Goal: Information Seeking & Learning: Learn about a topic

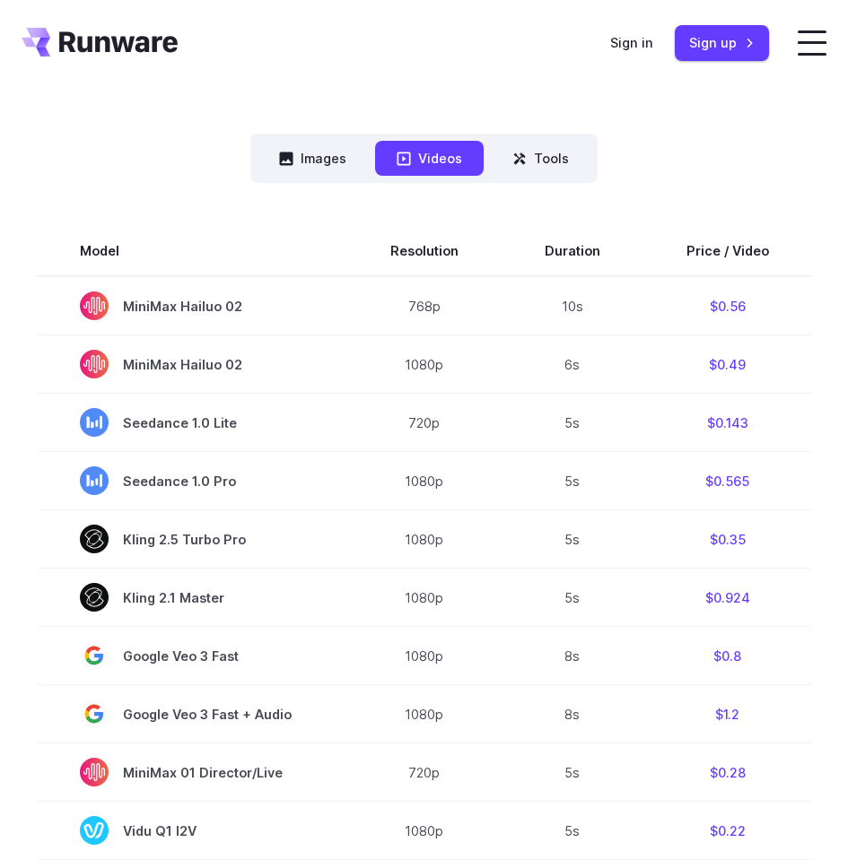
click at [776, 122] on div "Pricing based on what you use Exact pricing depends on your setup. Use the Play…" at bounding box center [424, 662] width 805 height 1840
click at [330, 167] on button "Images" at bounding box center [312, 158] width 110 height 35
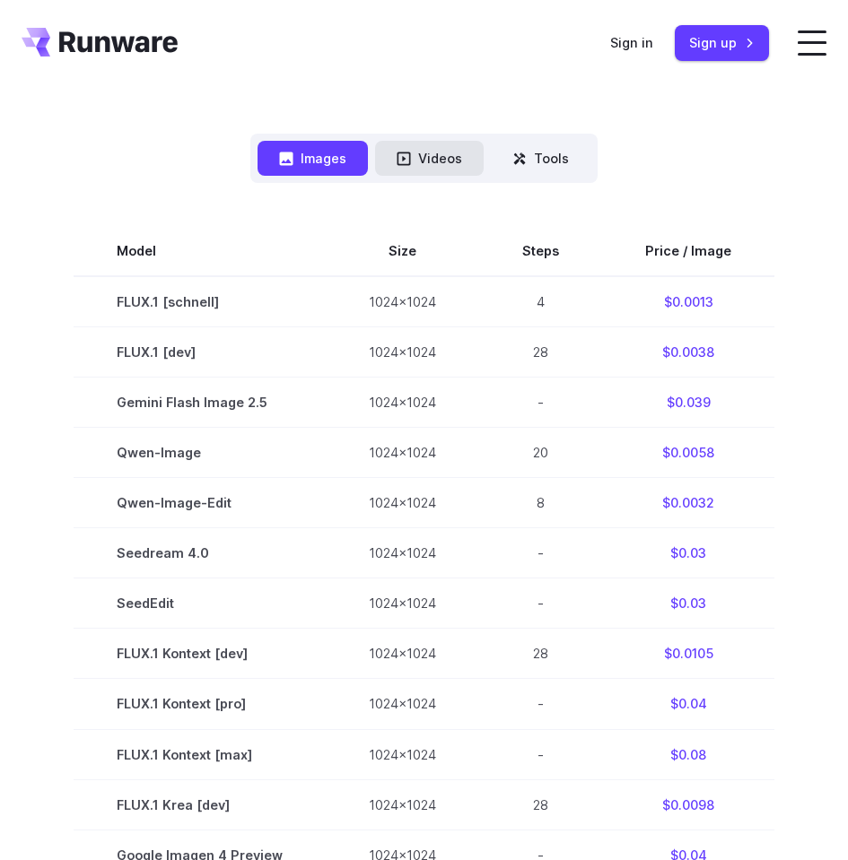
click at [448, 176] on button "Videos" at bounding box center [429, 158] width 109 height 35
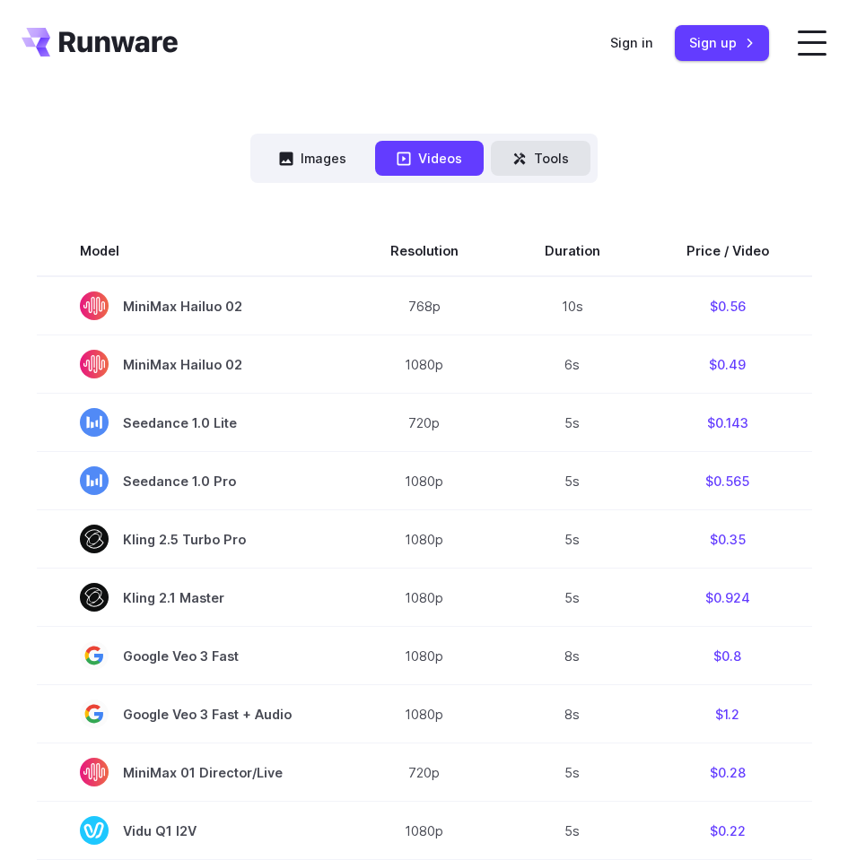
click at [539, 172] on button "Tools" at bounding box center [541, 158] width 100 height 35
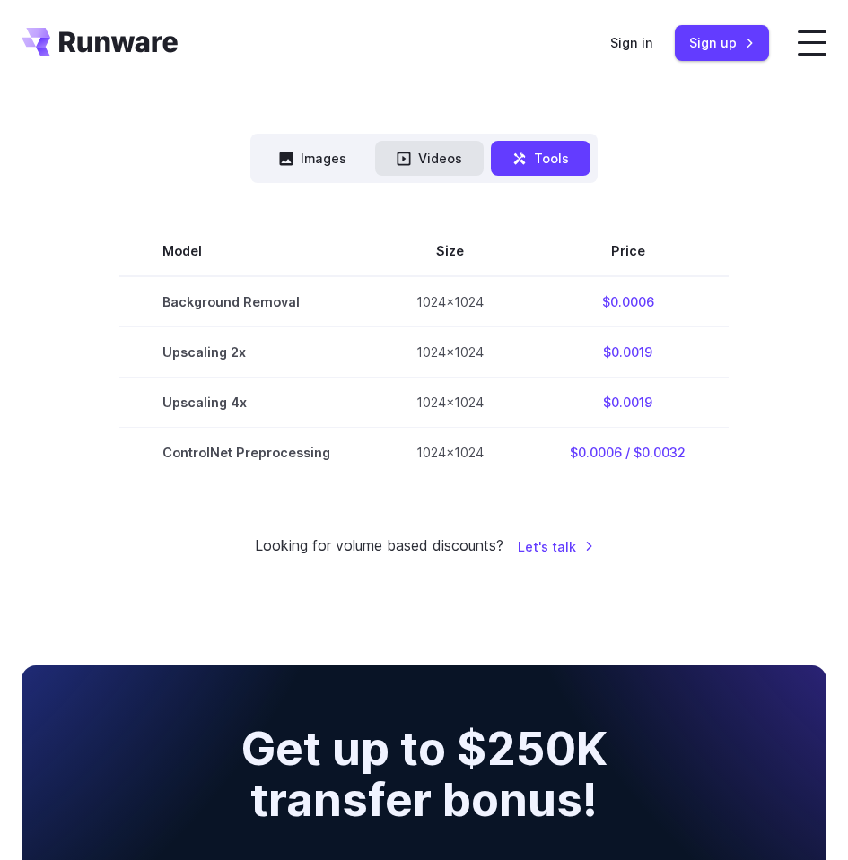
click at [456, 175] on button "Videos" at bounding box center [429, 158] width 109 height 35
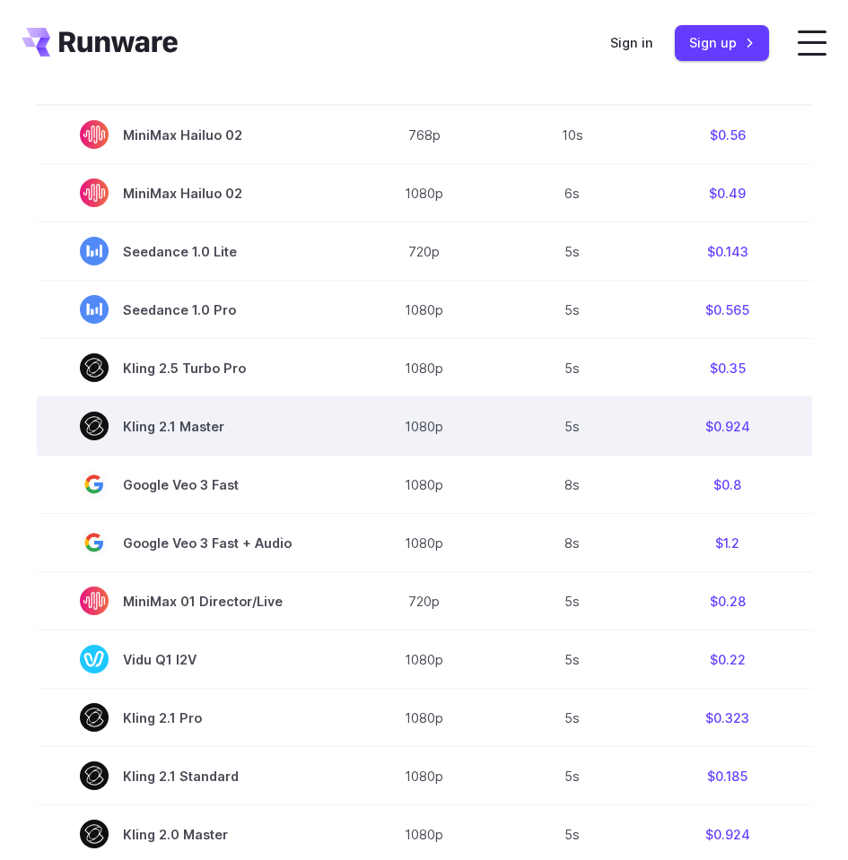
scroll to position [431, 0]
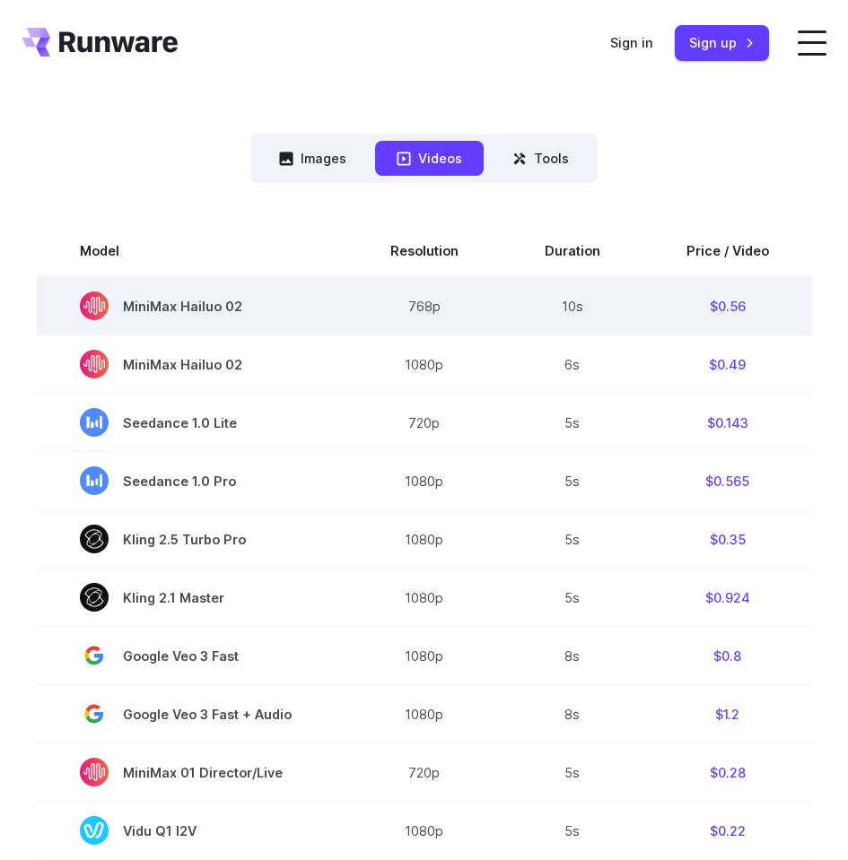
click at [304, 336] on td "MiniMax Hailuo 02" at bounding box center [192, 305] width 310 height 59
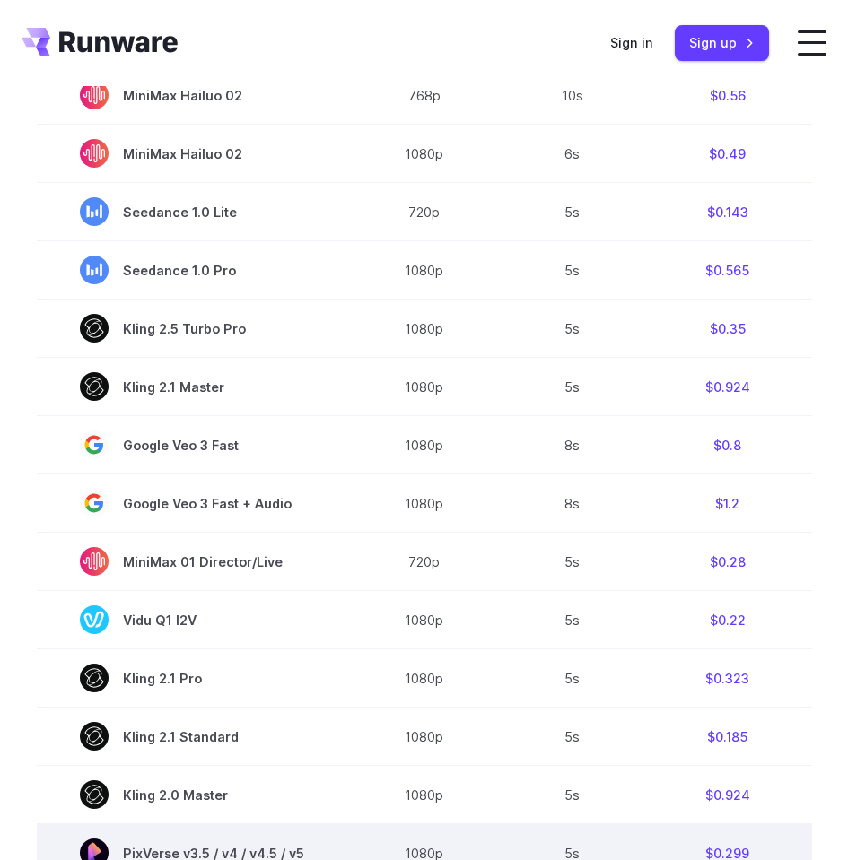
scroll to position [592, 0]
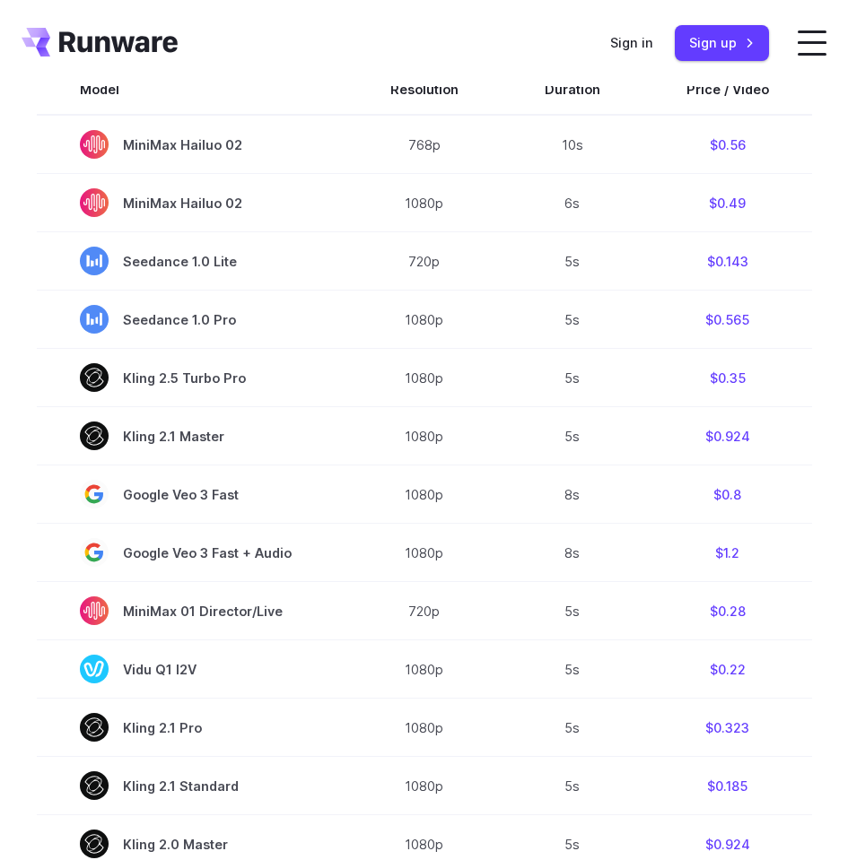
click at [654, 43] on div "Model Size Steps Price / Image FLUX.1 [schnell] 1024x1024 4 $0.0013 FLUX.1 [dev…" at bounding box center [424, 681] width 805 height 1318
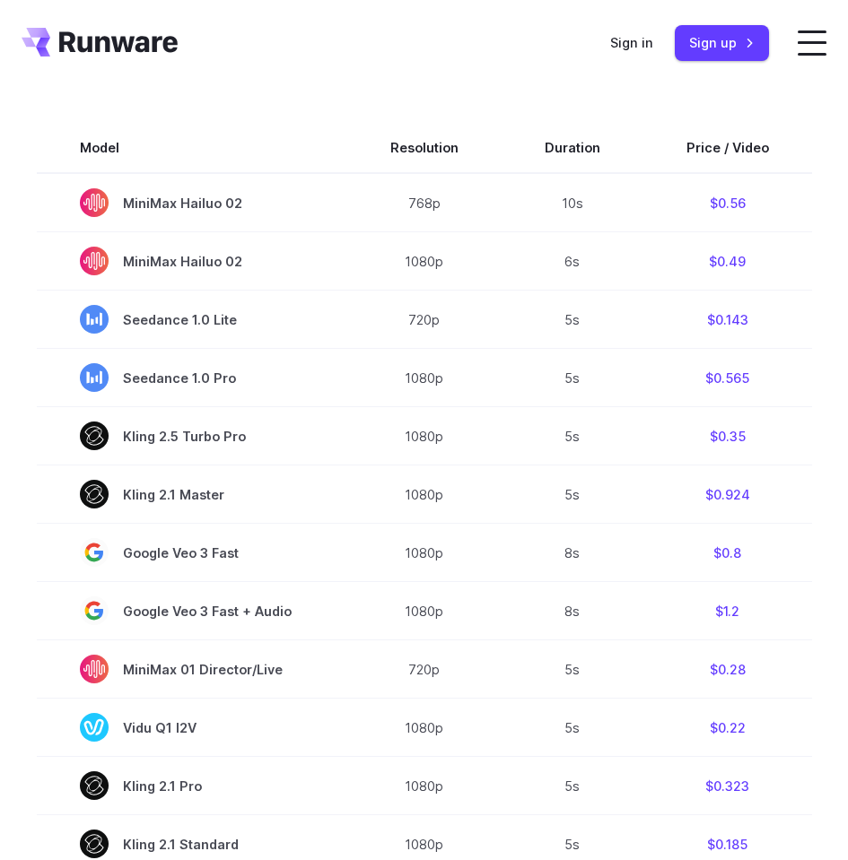
scroll to position [484, 0]
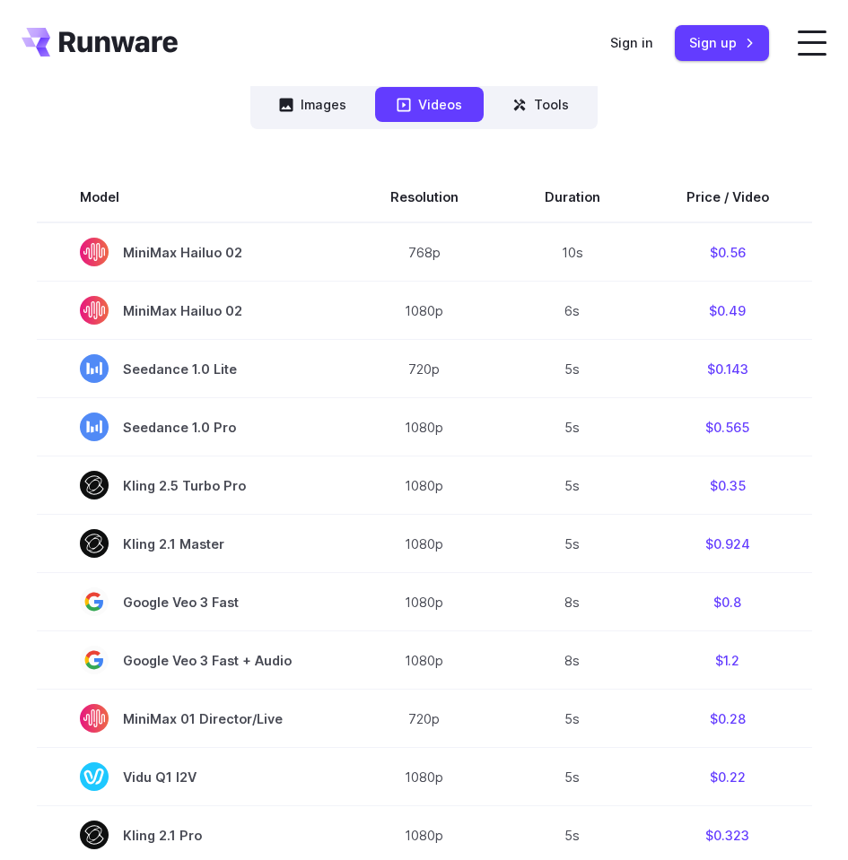
click at [654, 148] on div "Model Size Steps Price / Image FLUX.1 [schnell] 1024x1024 4 $0.0013 FLUX.1 [dev…" at bounding box center [424, 788] width 805 height 1318
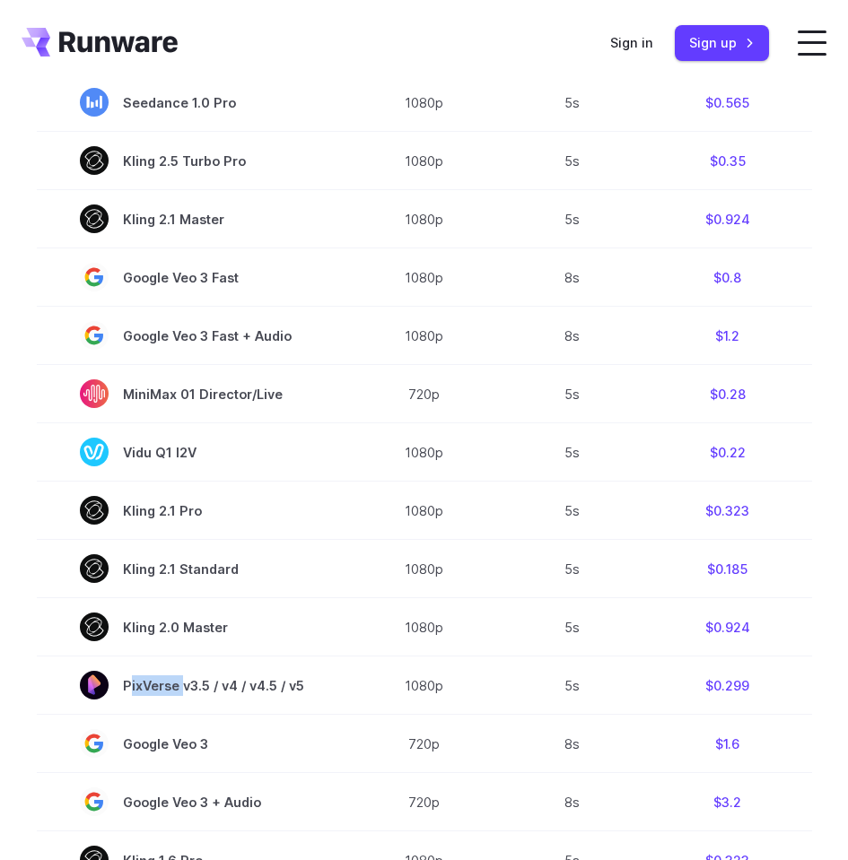
scroll to position [915, 0]
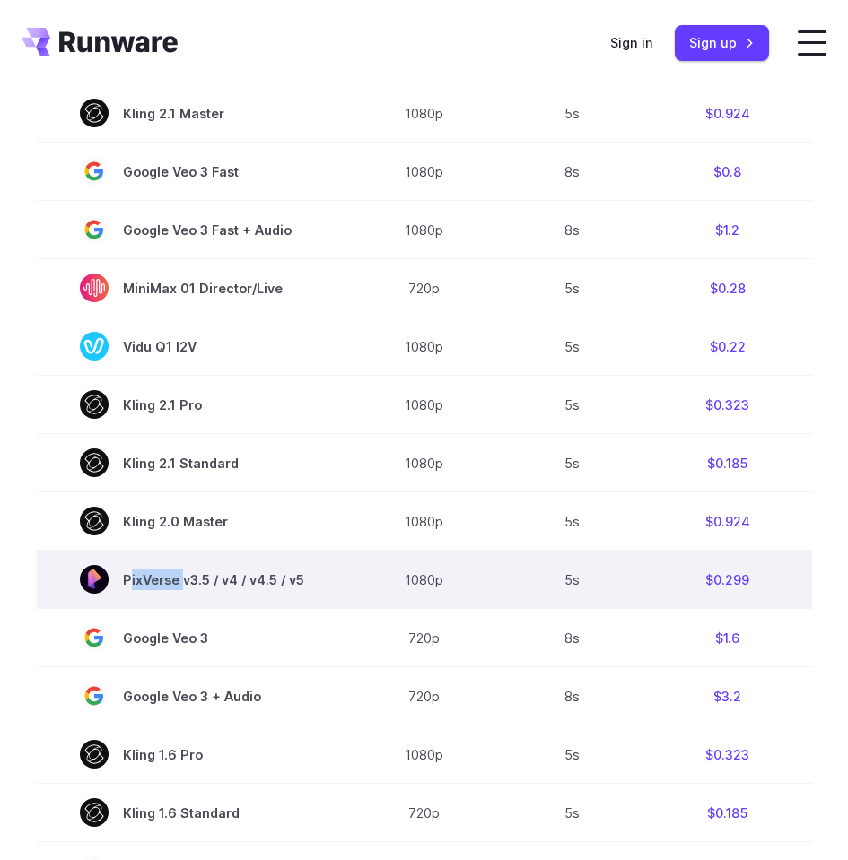
click at [159, 594] on span "PixVerse v3.5 / v4 / v4.5 / v5" at bounding box center [192, 579] width 224 height 29
drag, startPoint x: 159, startPoint y: 594, endPoint x: 299, endPoint y: 601, distance: 140.1
click at [299, 594] on span "PixVerse v3.5 / v4 / v4.5 / v5" at bounding box center [192, 579] width 224 height 29
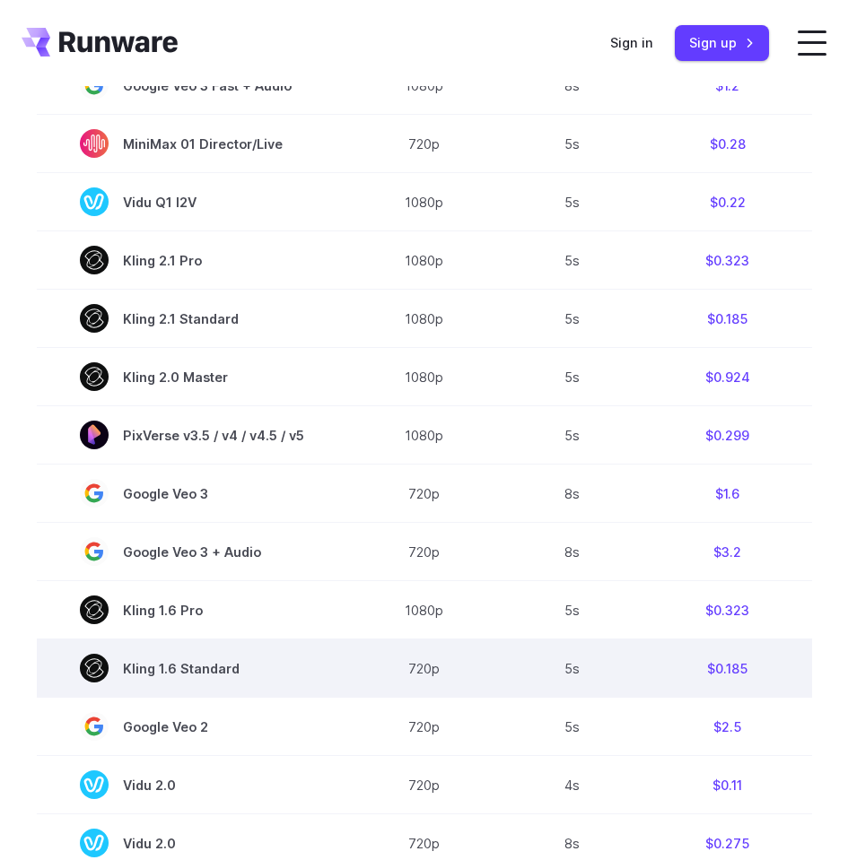
scroll to position [1238, 0]
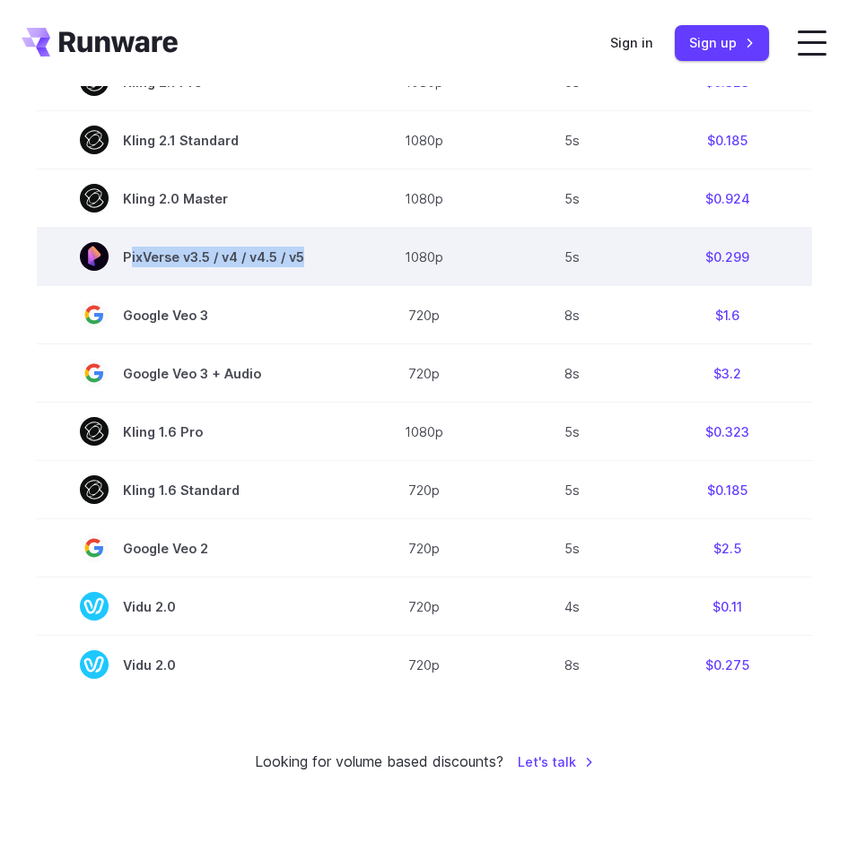
drag, startPoint x: 313, startPoint y: 274, endPoint x: 298, endPoint y: 270, distance: 15.7
click at [298, 270] on td "PixVerse v3.5 / v4 / v4.5 / v5" at bounding box center [192, 257] width 310 height 58
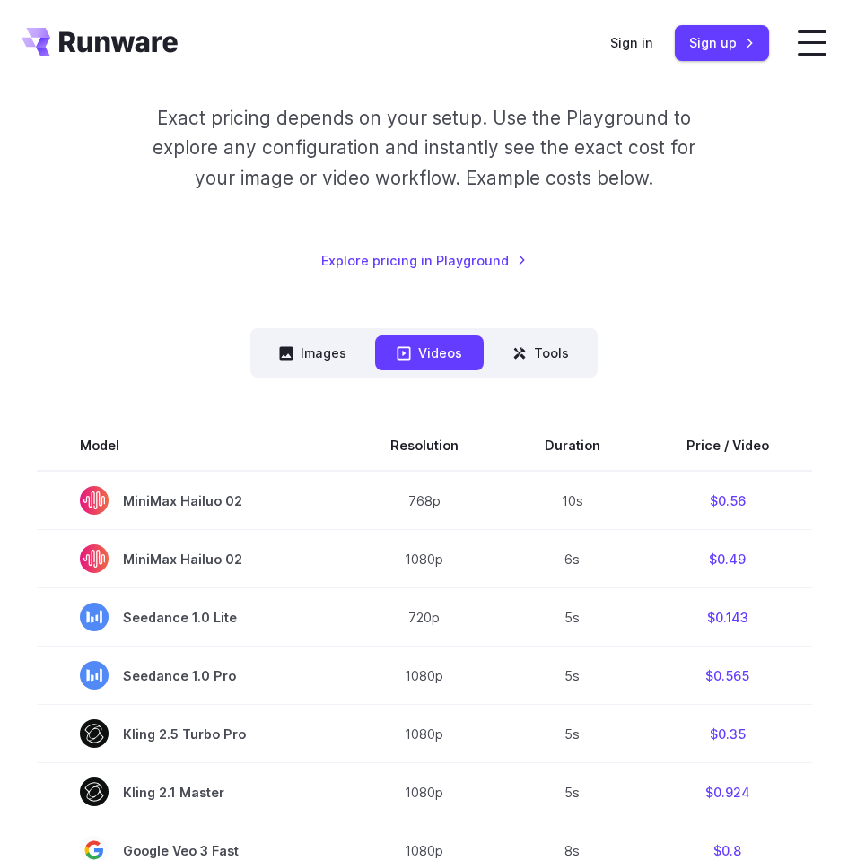
scroll to position [0, 0]
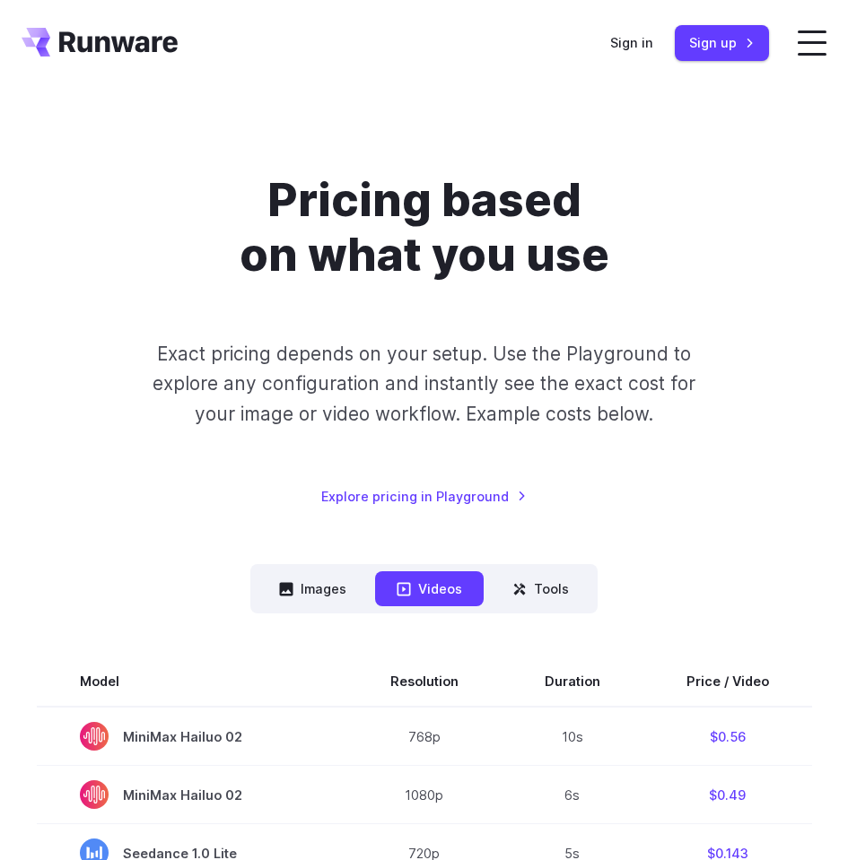
click at [307, 282] on h1 "Pricing based on what you use" at bounding box center [424, 226] width 644 height 109
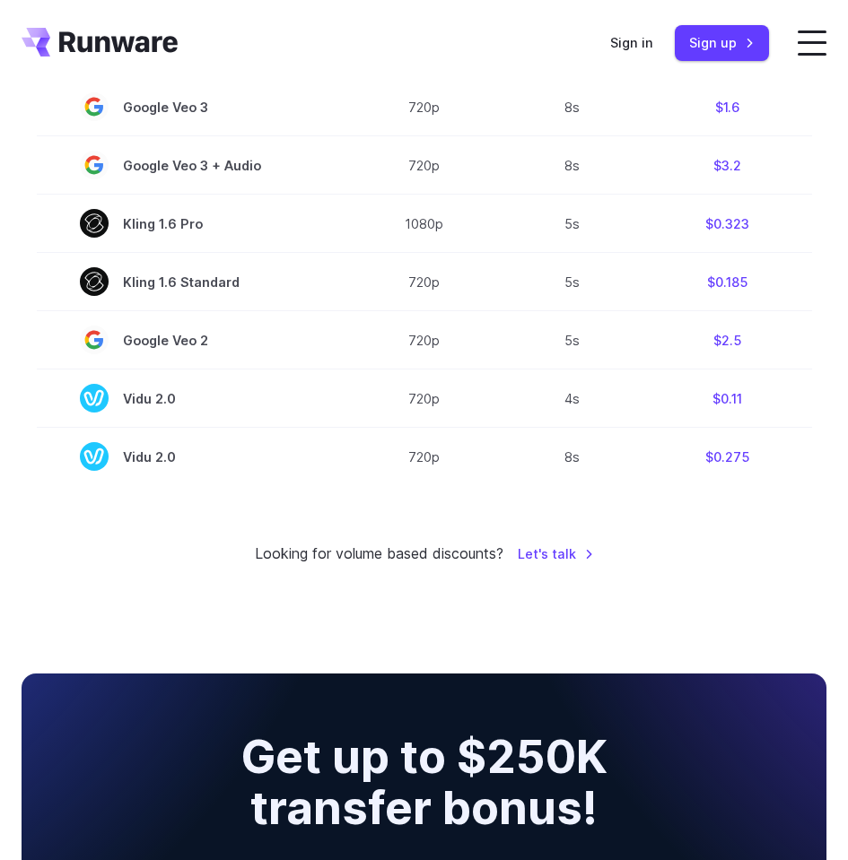
scroll to position [1292, 0]
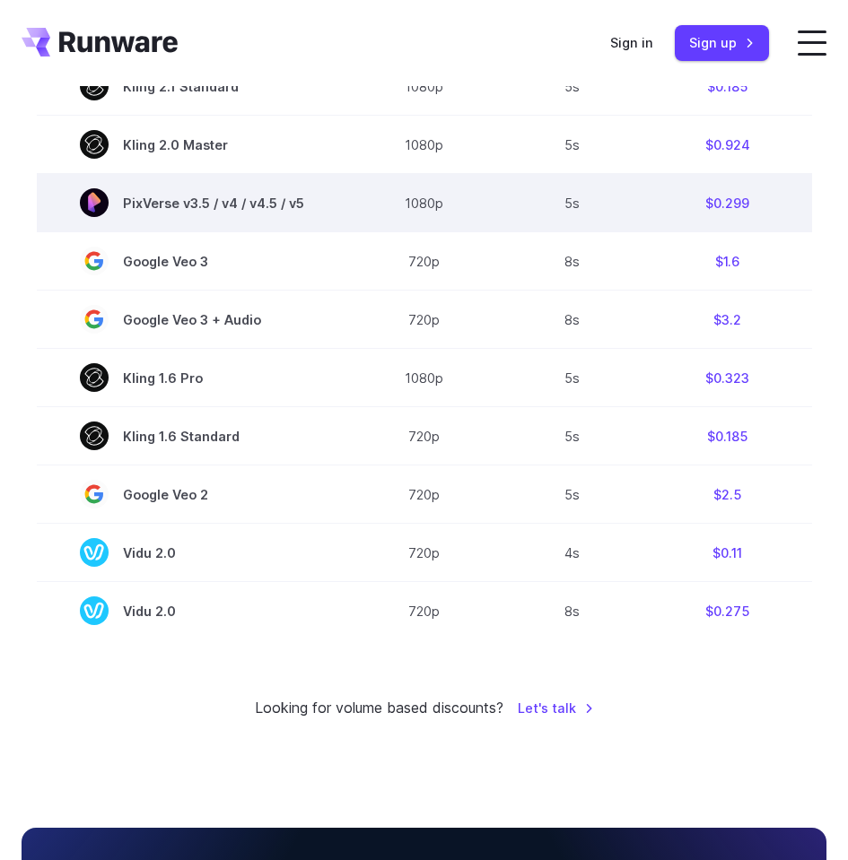
click at [261, 217] on span "PixVerse v3.5 / v4 / v4.5 / v5" at bounding box center [192, 202] width 224 height 29
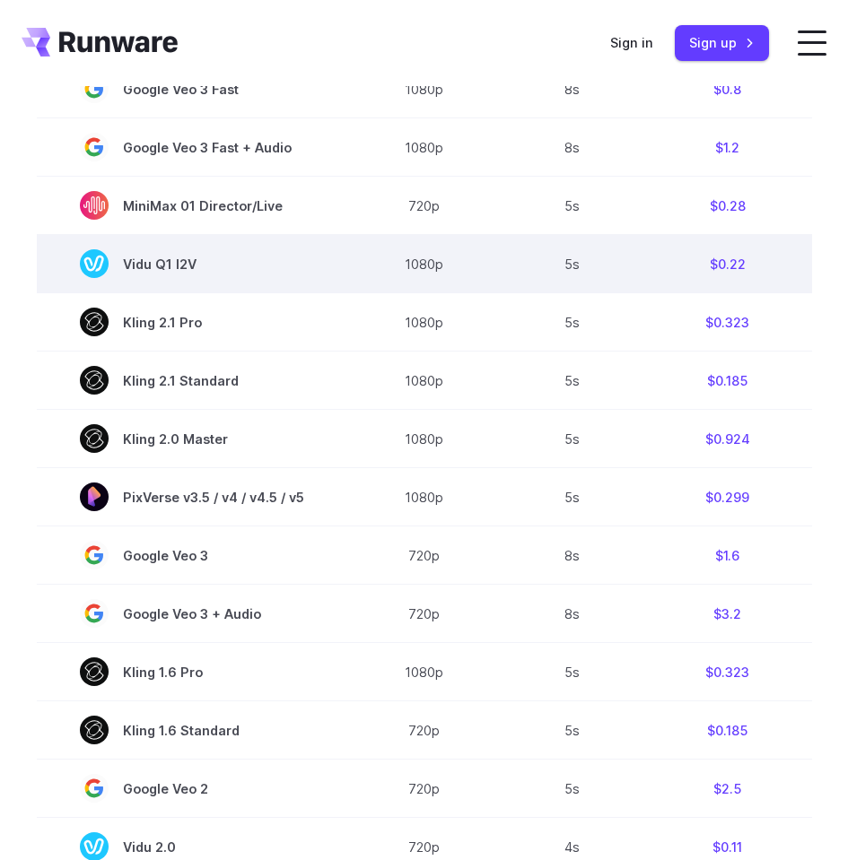
scroll to position [861, 0]
